Goal: Task Accomplishment & Management: Manage account settings

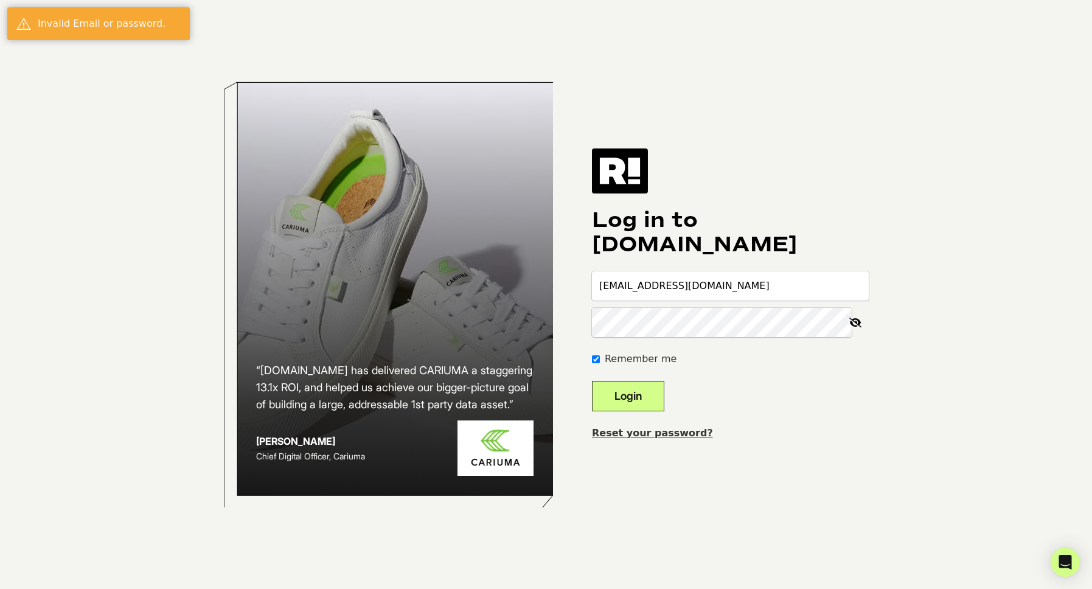
type input "[EMAIL_ADDRESS][DOMAIN_NAME]"
click at [636, 397] on button "Login" at bounding box center [628, 396] width 72 height 30
click at [665, 438] on link "Reset your password?" at bounding box center [652, 433] width 121 height 12
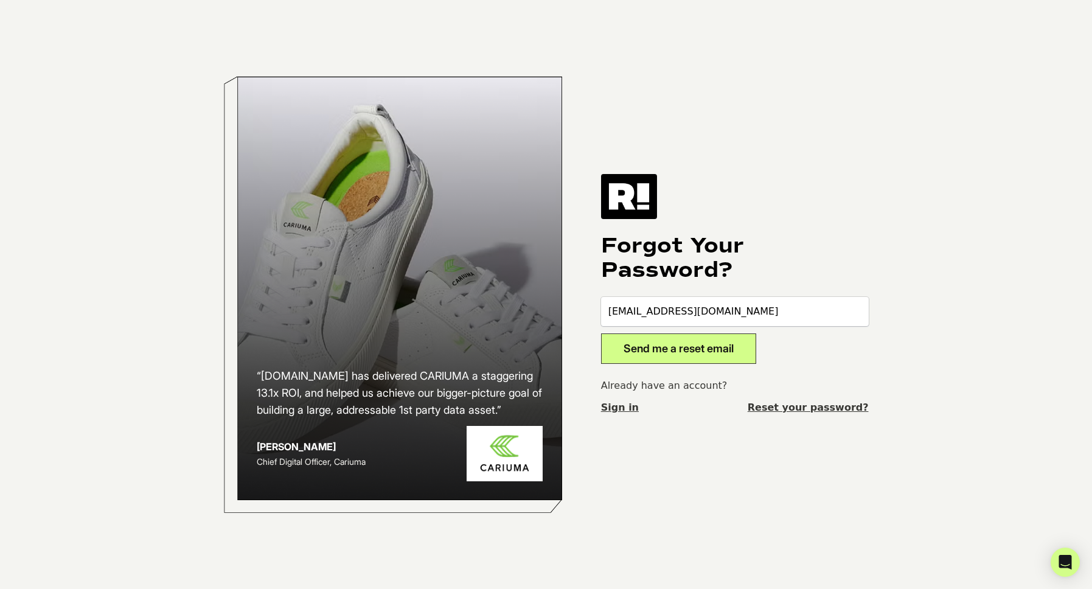
type input "[EMAIL_ADDRESS][DOMAIN_NAME]"
click at [642, 349] on button "Send me a reset email" at bounding box center [678, 348] width 155 height 30
click at [626, 404] on link "Sign in" at bounding box center [620, 407] width 38 height 15
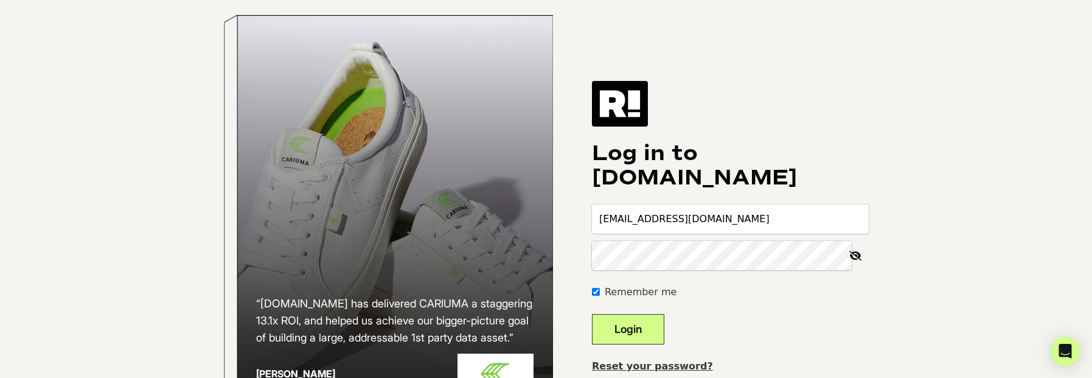
type input "test@pr13labs.com"
click at [647, 343] on button "Login" at bounding box center [628, 329] width 72 height 30
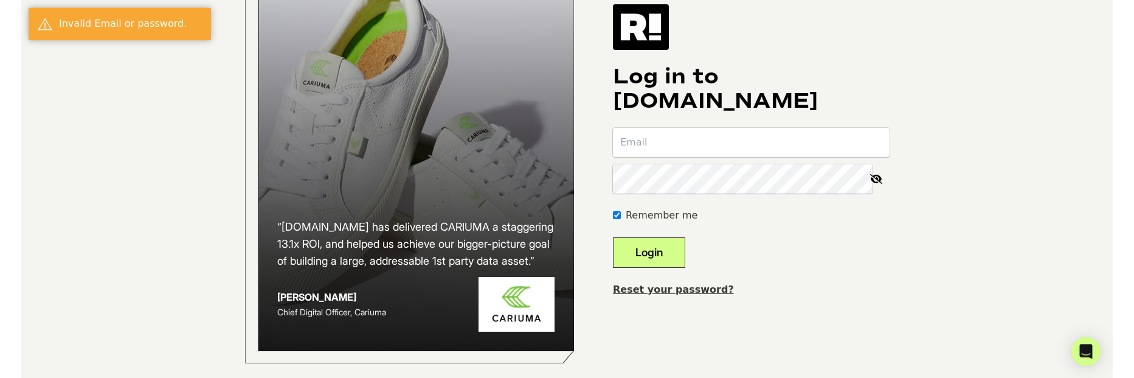
scroll to position [98, 0]
